Goal: Task Accomplishment & Management: Use online tool/utility

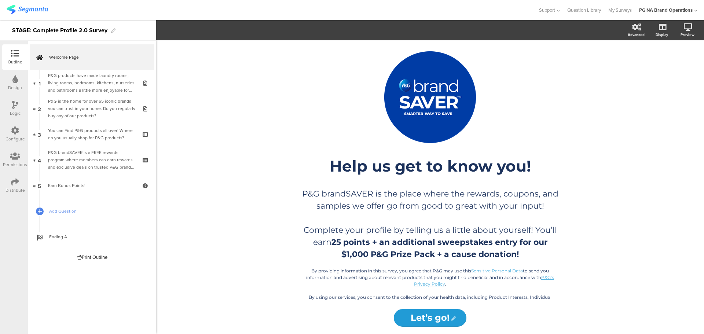
click at [14, 181] on icon at bounding box center [15, 182] width 8 height 8
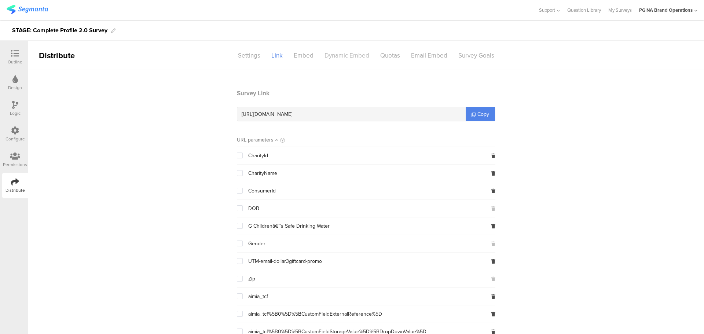
click at [351, 56] on div "Dynamic Embed" at bounding box center [347, 55] width 56 height 13
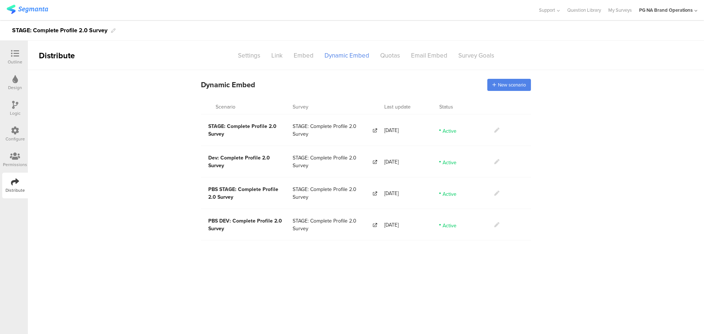
click at [25, 142] on div "Configure" at bounding box center [15, 134] width 26 height 26
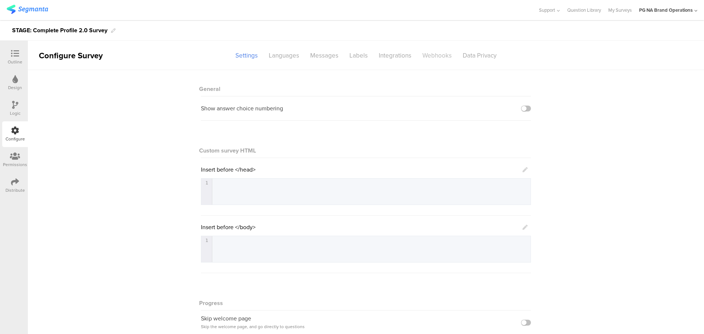
click at [430, 58] on div "Webhooks" at bounding box center [437, 55] width 40 height 13
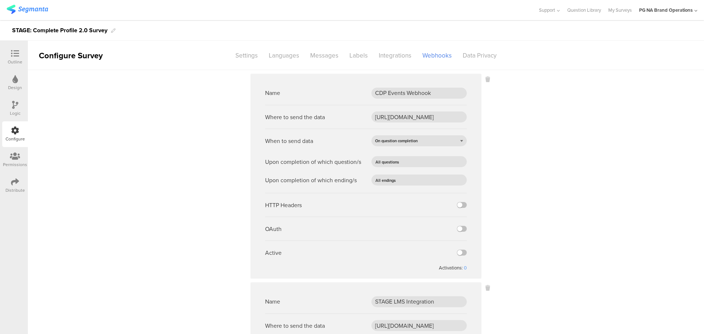
click at [26, 6] on img at bounding box center [27, 9] width 41 height 9
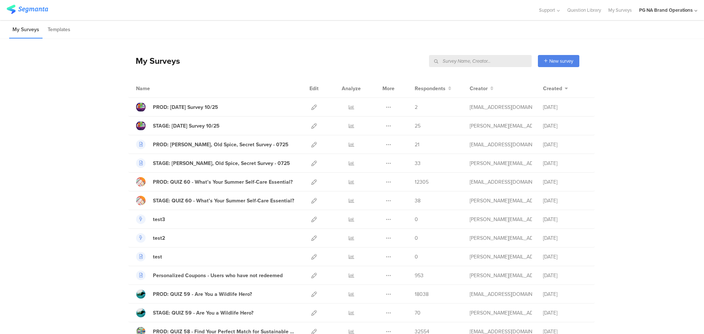
click at [497, 60] on input "text" at bounding box center [480, 61] width 103 height 12
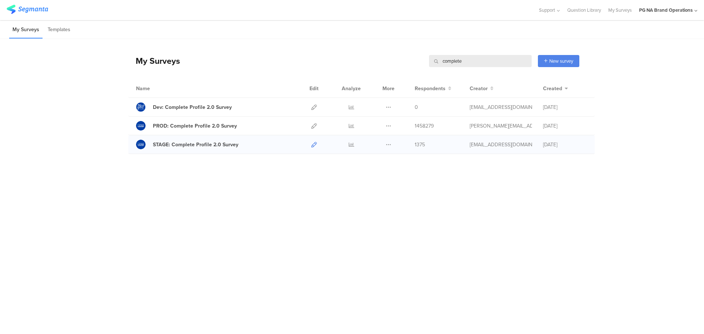
type input "complete"
click at [313, 145] on icon at bounding box center [313, 144] width 5 height 5
click at [450, 65] on input "complete" at bounding box center [480, 61] width 103 height 12
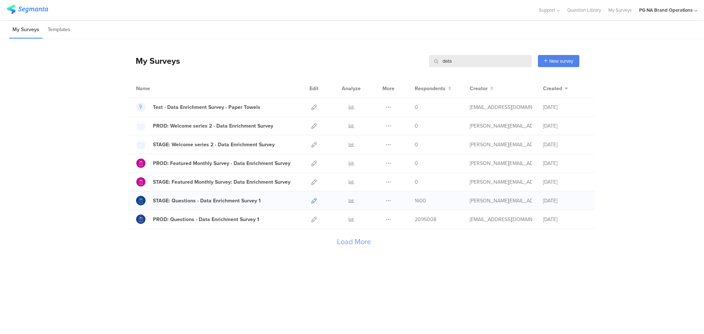
type input "data"
click at [312, 202] on icon at bounding box center [313, 200] width 5 height 5
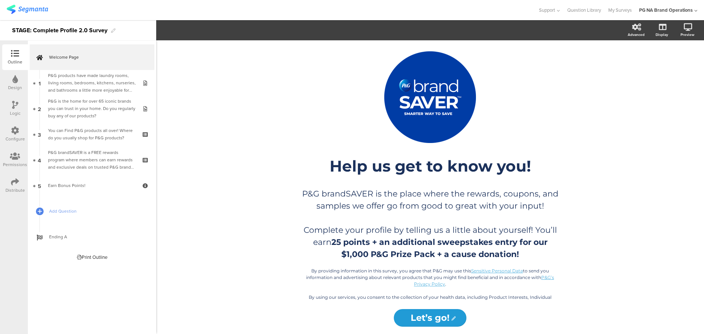
click at [12, 129] on icon at bounding box center [15, 130] width 8 height 8
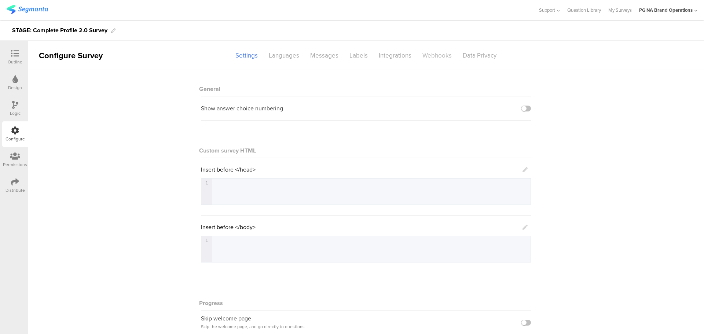
click at [420, 55] on div "Webhooks" at bounding box center [437, 55] width 40 height 13
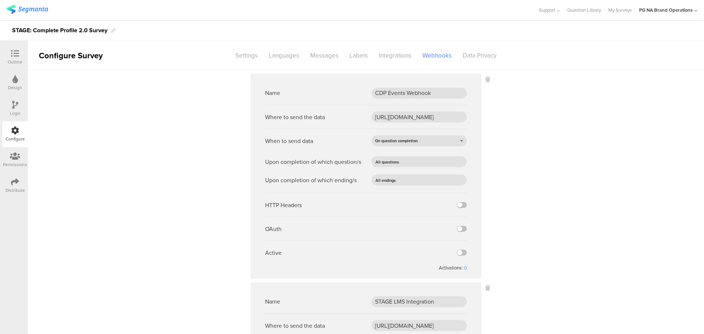
scroll to position [216, 0]
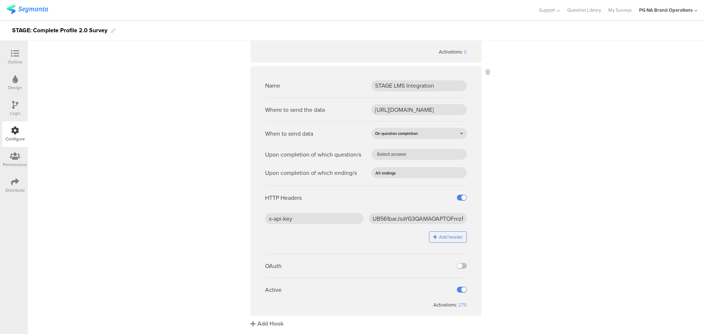
click at [263, 321] on div "Add Hook" at bounding box center [367, 323] width 235 height 8
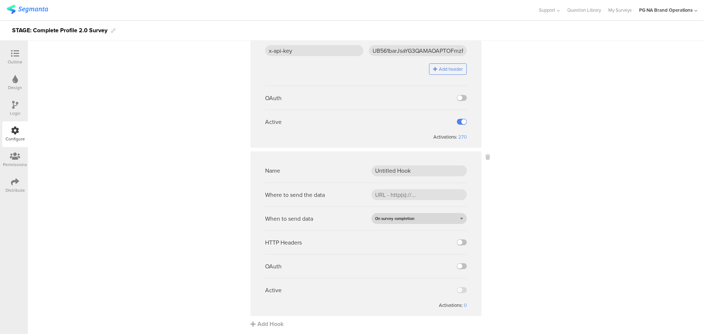
click at [405, 219] on span "On survey completion" at bounding box center [394, 219] width 39 height 6
click at [388, 229] on div "On survey completion" at bounding box center [418, 229] width 95 height 11
click at [422, 223] on div "When to send data On survey completion" at bounding box center [366, 218] width 202 height 24
drag, startPoint x: 405, startPoint y: 220, endPoint x: 386, endPoint y: 227, distance: 20.4
click at [386, 227] on div "When to send data On survey completion" at bounding box center [366, 218] width 202 height 24
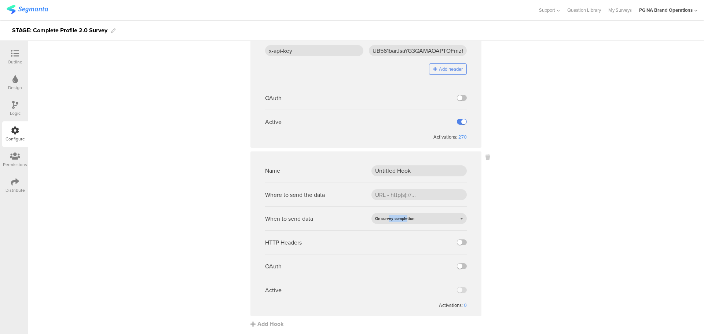
click at [386, 227] on div "When to send data On survey completion" at bounding box center [366, 218] width 202 height 24
click at [377, 222] on div "On survey completion" at bounding box center [418, 218] width 95 height 11
click at [377, 239] on div "On question completion" at bounding box center [418, 240] width 95 height 11
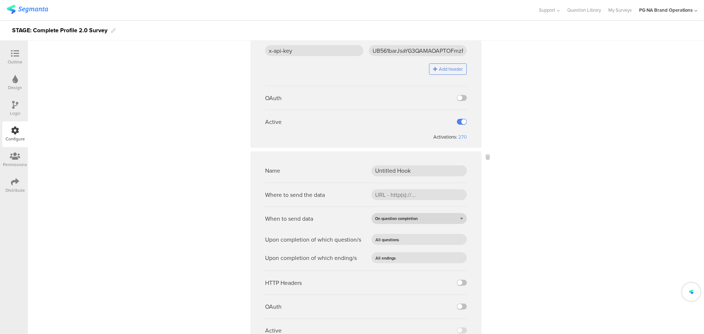
click at [412, 219] on span "On question completion" at bounding box center [396, 219] width 43 height 6
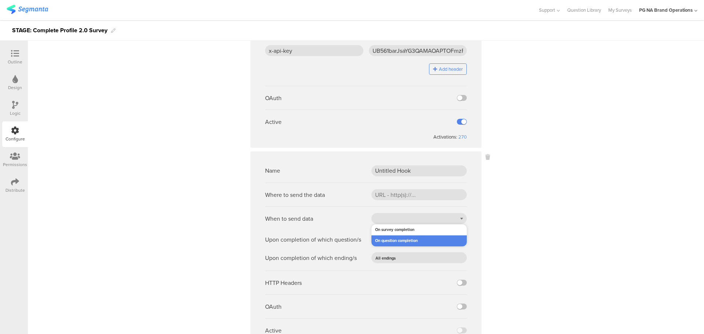
click at [471, 207] on sg-webhook-editor "Name Untitled Hook Where to send the data When to send data On question complet…" at bounding box center [365, 253] width 231 height 205
click at [428, 219] on div "On question completion" at bounding box center [418, 218] width 95 height 11
click at [371, 210] on div "When to send data On question completion On survey completion On question compl…" at bounding box center [366, 218] width 202 height 24
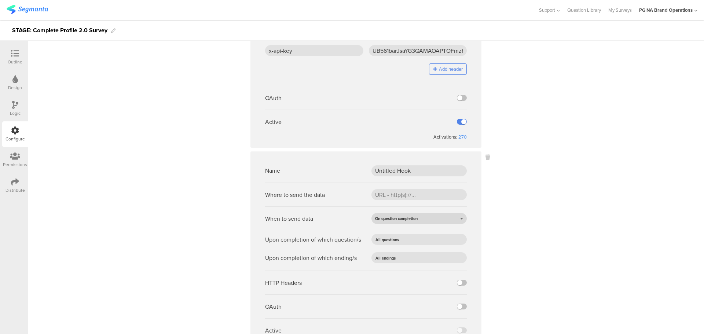
click at [414, 220] on span "On question completion" at bounding box center [396, 219] width 43 height 6
click at [415, 238] on div "On question completion" at bounding box center [418, 240] width 95 height 11
click at [401, 235] on input "text" at bounding box center [430, 239] width 58 height 10
click at [359, 236] on div "Upon completion of which question/s" at bounding box center [366, 239] width 202 height 11
click at [377, 259] on span "All endings" at bounding box center [385, 258] width 20 height 6
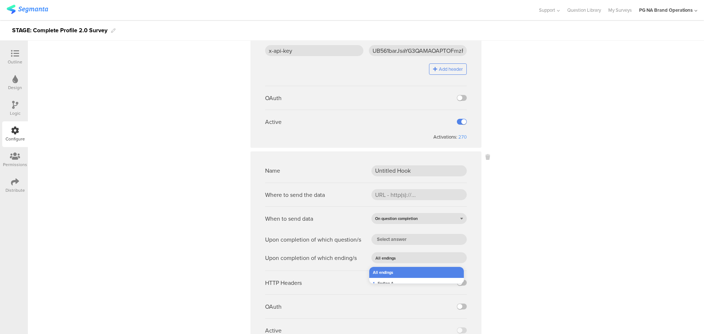
click at [367, 254] on div "Upon completion of which ending/s All endings" at bounding box center [366, 257] width 202 height 11
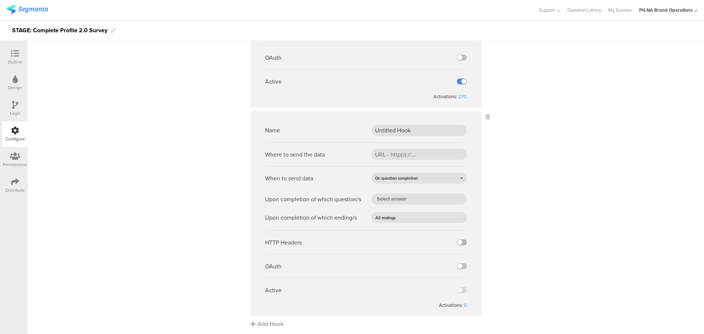
click at [459, 242] on label at bounding box center [462, 242] width 10 height 6
click at [0, 0] on input "checkbox" at bounding box center [0, 0] width 0 height 0
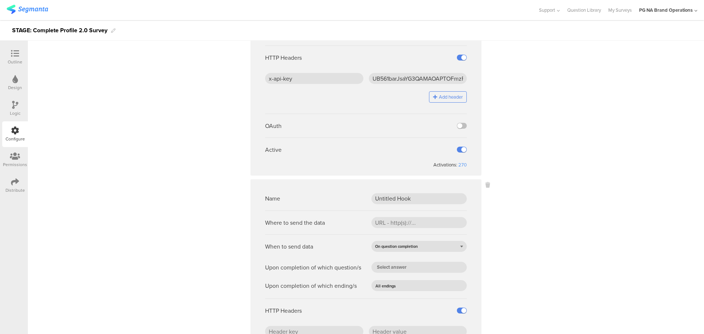
scroll to position [468, 0]
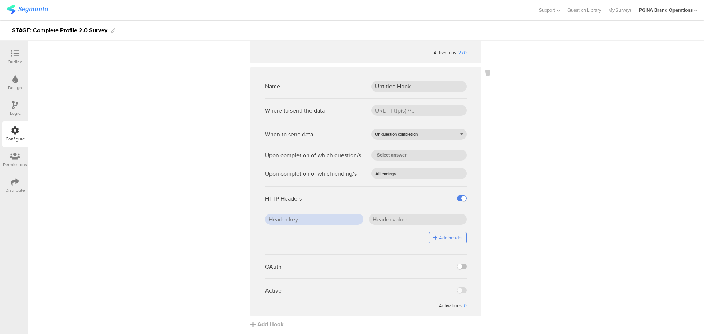
click at [288, 220] on input "text" at bounding box center [314, 219] width 98 height 11
type input "x-api-key"
click at [388, 218] on input "text" at bounding box center [418, 219] width 98 height 11
paste input "GAG1SXMV8UcGUk8hLFhQA9tgavHNWCpG"
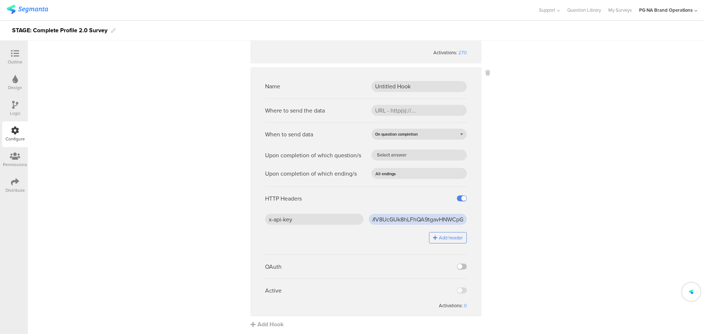
type input "GAG1SXMV8UcGUk8hLFhQA9tgavHNWCpG"
click at [458, 289] on div "Active" at bounding box center [366, 290] width 202 height 24
click at [462, 289] on div "Active" at bounding box center [366, 290] width 202 height 24
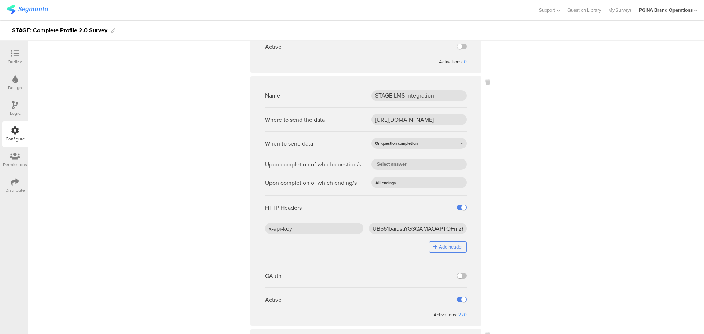
scroll to position [203, 0]
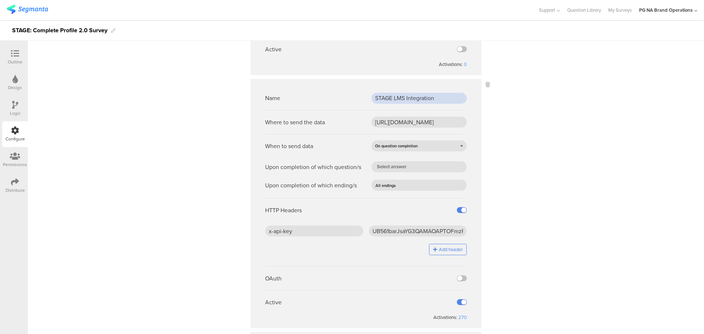
click at [392, 97] on input "STAGE LMS Integration" at bounding box center [418, 98] width 95 height 11
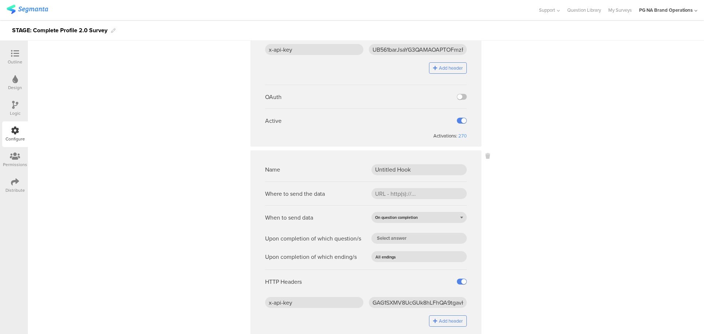
scroll to position [385, 0]
click at [387, 192] on input "url" at bounding box center [418, 193] width 95 height 11
click at [398, 172] on input "Untitled Hook" at bounding box center [418, 169] width 95 height 11
paste input "STAGE LMS Integration"
click at [376, 170] on input "STAGE LMS Integration" at bounding box center [418, 169] width 95 height 11
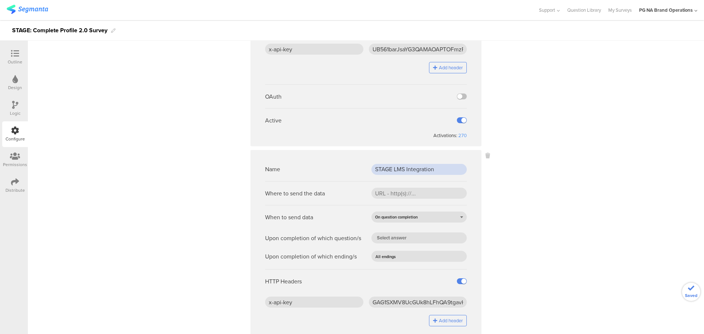
click at [376, 170] on input "STAGE LMS Integration" at bounding box center [418, 169] width 95 height 11
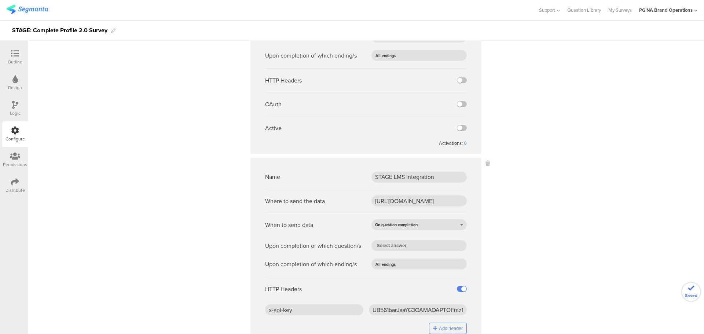
scroll to position [100, 0]
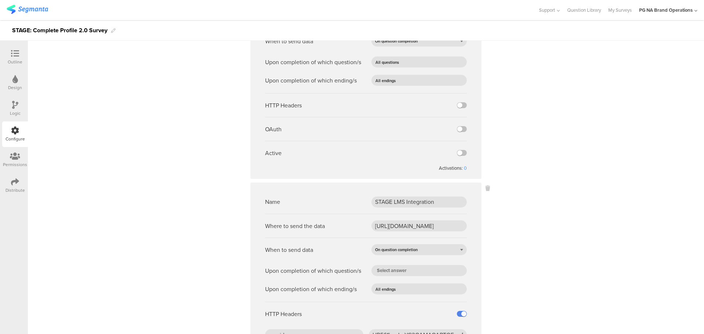
type input "Dev LMS Integration"
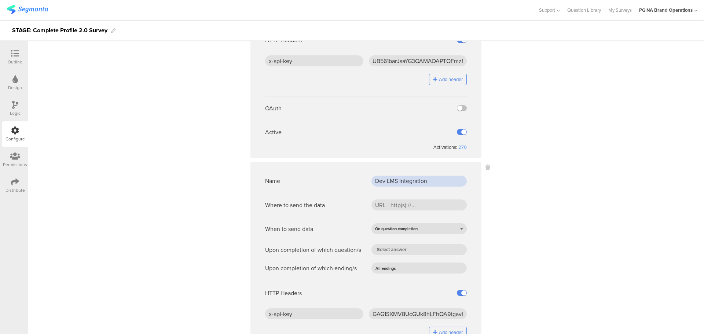
scroll to position [374, 0]
click at [382, 205] on input "url" at bounding box center [418, 204] width 95 height 11
paste input "https://api-development.pg.com/brandbuilding/consumer/v1/loyaltyengine/api/lms/…"
type input "https://api-development.pg.com/brandbuilding/consumer/v1/loyaltyengine/api/lms/…"
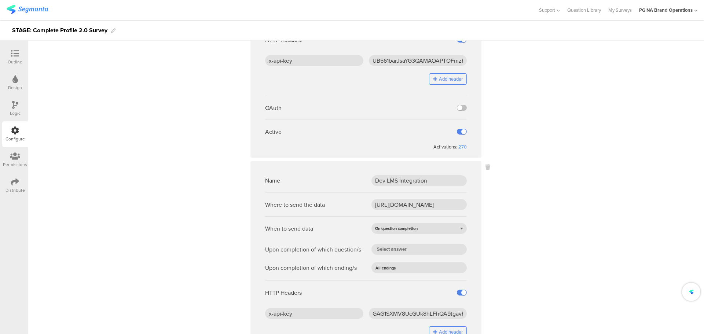
scroll to position [0, 0]
click at [543, 220] on sg-webhook-settings "Name CDP Events Webhook Where to send the data https://fn.segmentapis.com/?b=dU…" at bounding box center [366, 61] width 676 height 723
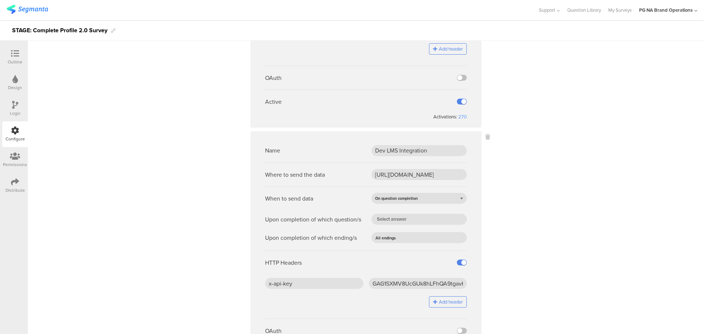
scroll to position [468, 0]
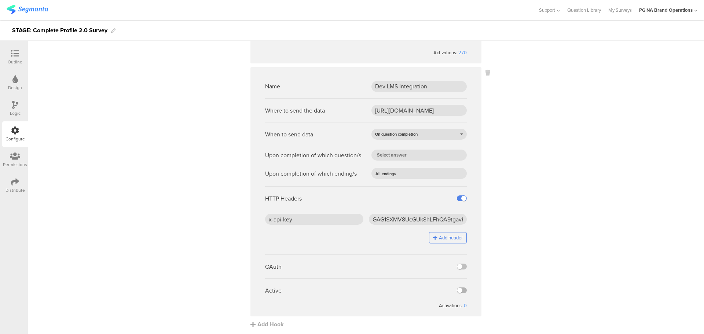
click at [462, 288] on label at bounding box center [462, 290] width 10 height 6
click at [0, 0] on input "checkbox" at bounding box center [0, 0] width 0 height 0
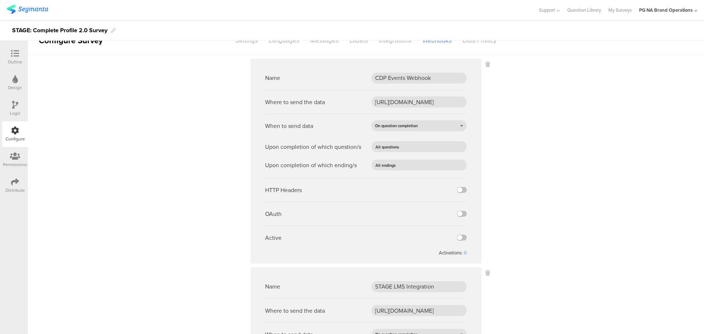
scroll to position [0, 0]
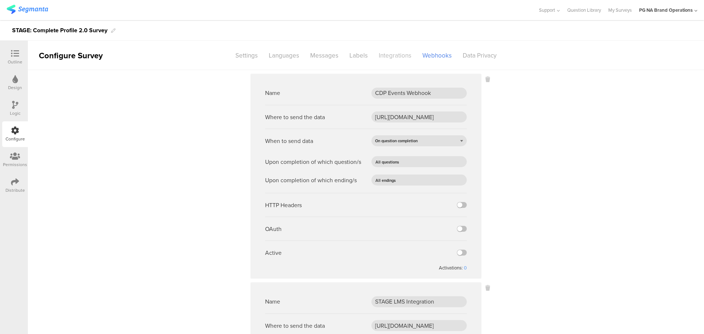
click at [381, 56] on div "Integrations" at bounding box center [395, 55] width 44 height 13
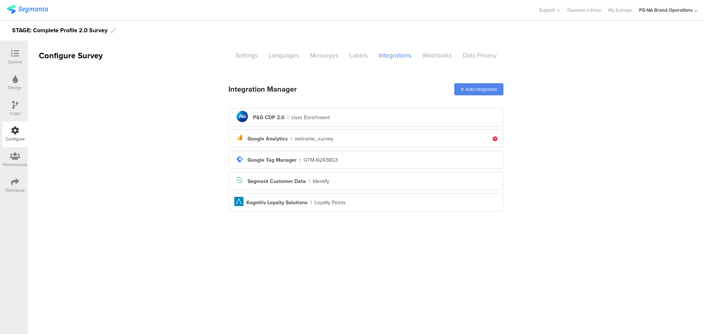
click at [14, 191] on div "Distribute" at bounding box center [14, 190] width 19 height 7
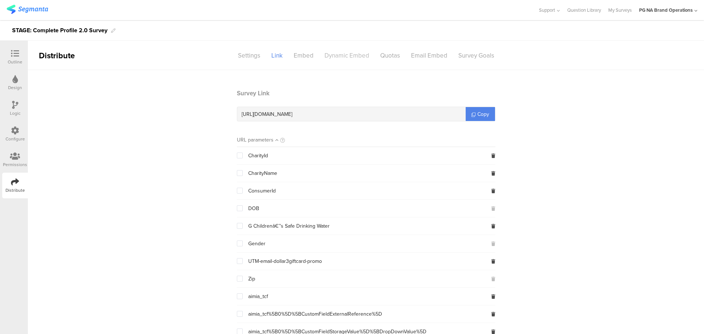
click at [349, 58] on div "Dynamic Embed" at bounding box center [347, 55] width 56 height 13
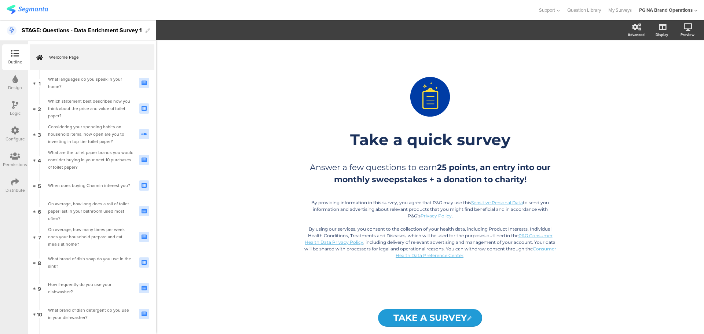
click at [13, 140] on div "Configure" at bounding box center [14, 139] width 19 height 7
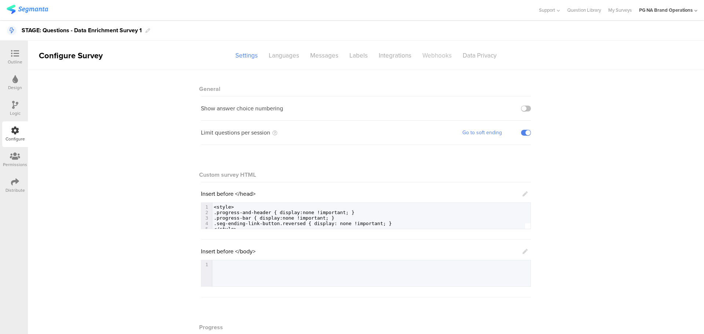
click at [423, 56] on div "Webhooks" at bounding box center [437, 55] width 40 height 13
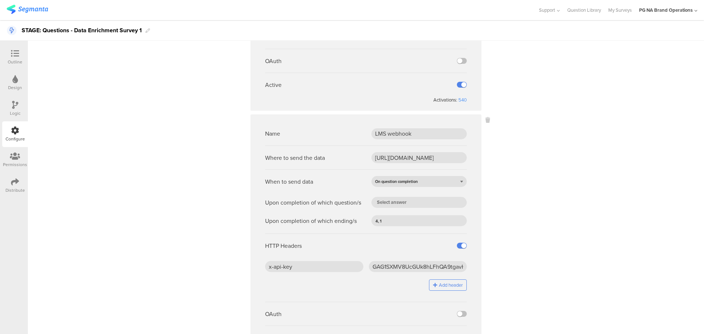
scroll to position [214, 0]
click at [386, 153] on input "https://api-development.pg.com/brandbuilding/consumer/v1/loyaltyengine/api/lms/…" at bounding box center [418, 156] width 95 height 11
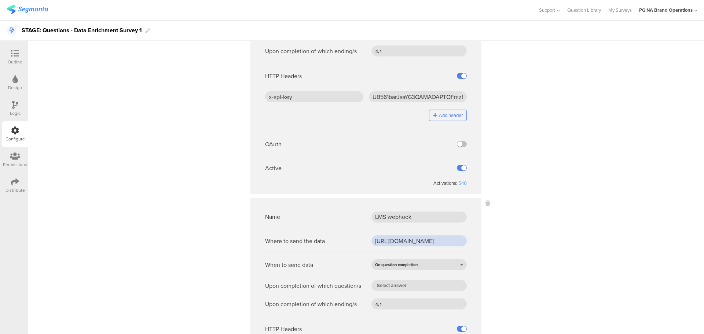
scroll to position [111, 0]
